Goal: Navigation & Orientation: Find specific page/section

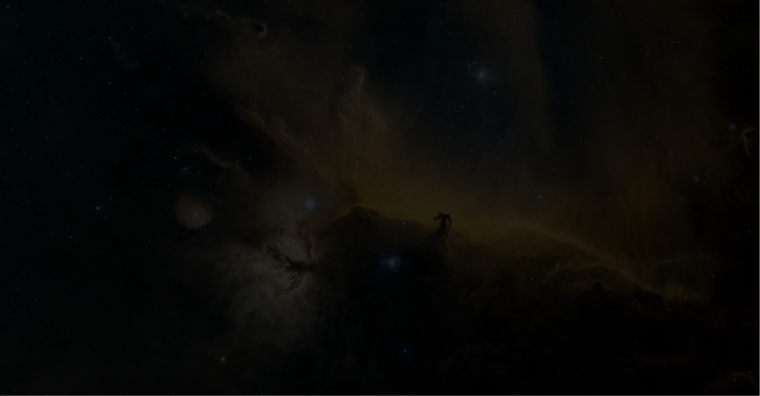
click at [510, 172] on img at bounding box center [380, 198] width 760 height 396
click at [451, 161] on img at bounding box center [380, 198] width 760 height 396
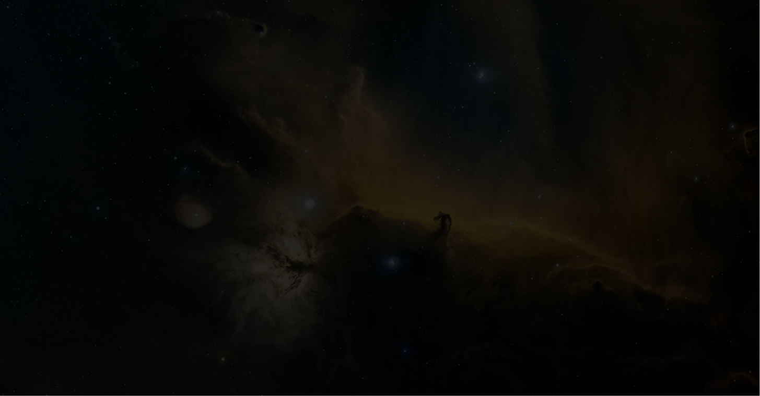
click at [451, 161] on img at bounding box center [380, 198] width 760 height 396
click at [434, 181] on img at bounding box center [380, 198] width 760 height 396
click at [357, 228] on img at bounding box center [380, 198] width 760 height 396
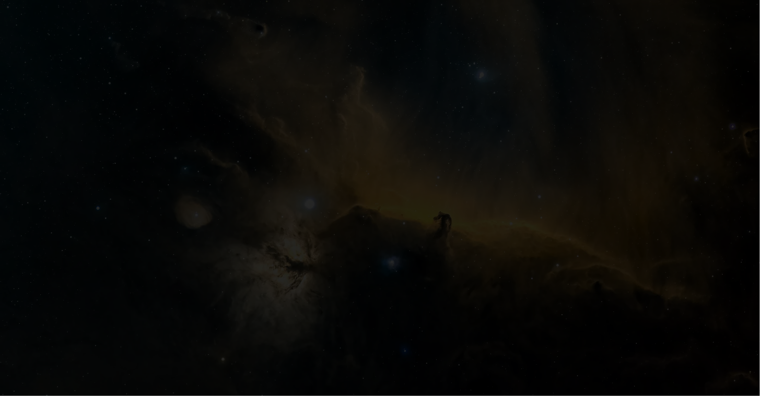
click at [420, 161] on img at bounding box center [380, 198] width 760 height 396
click at [494, 99] on img at bounding box center [380, 198] width 760 height 396
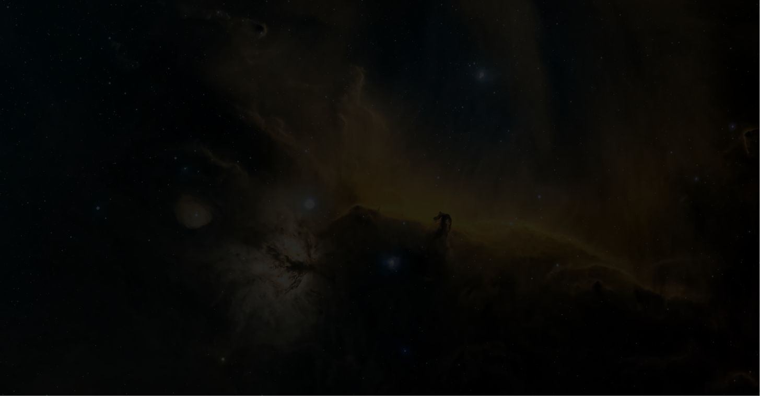
click at [494, 99] on img at bounding box center [380, 198] width 760 height 396
